Goal: Task Accomplishment & Management: Use online tool/utility

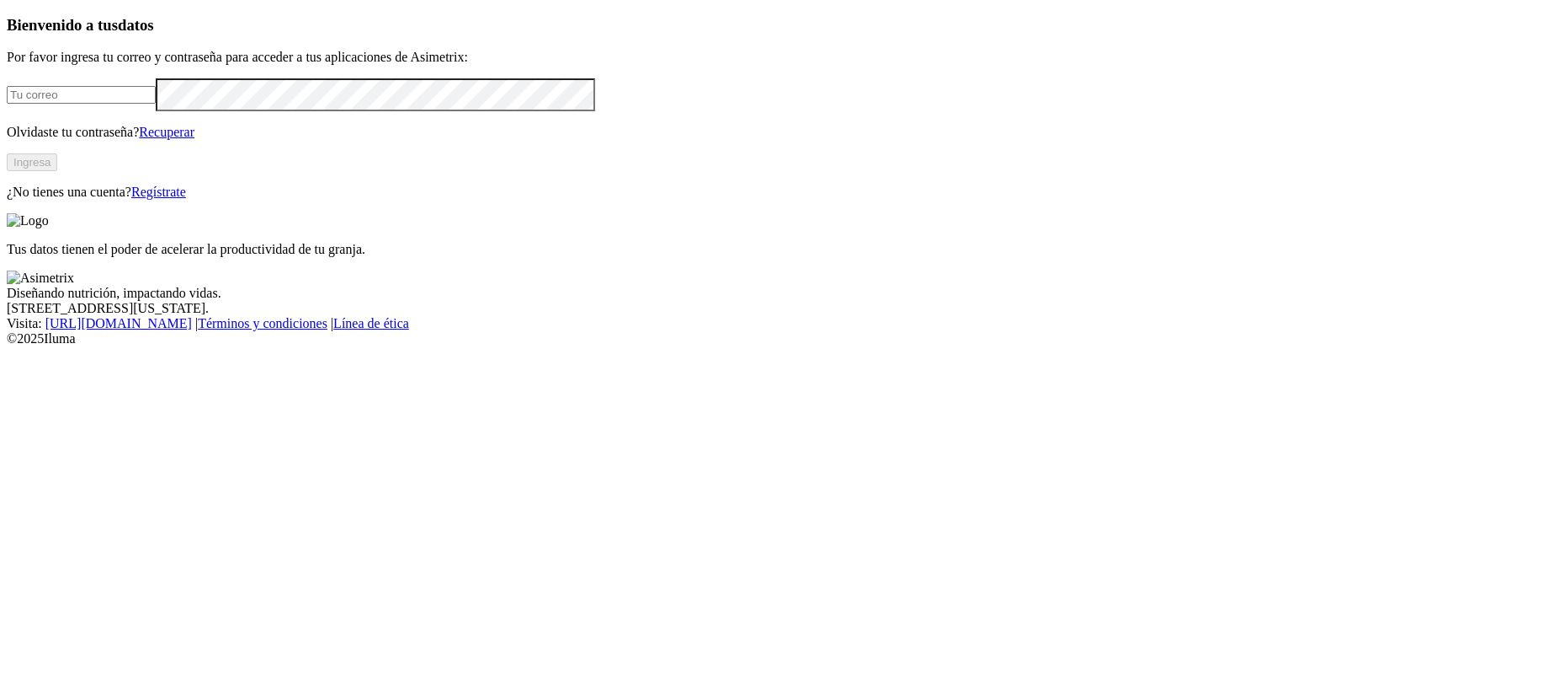
type input "[EMAIL_ADDRESS][PERSON_NAME][DOMAIN_NAME]"
click at [57, 171] on button "Ingresa" at bounding box center [32, 162] width 51 height 17
